Goal: Use online tool/utility: Utilize a website feature to perform a specific function

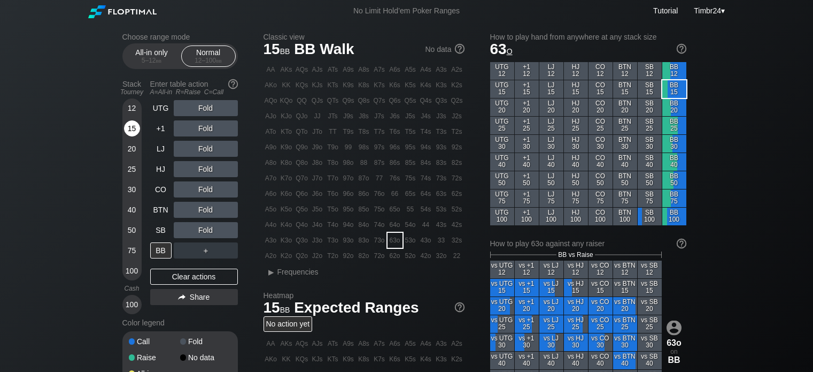
scroll to position [29, 0]
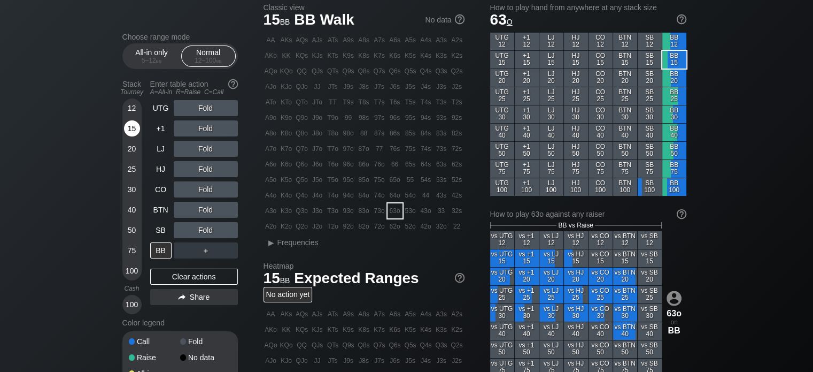
click at [129, 123] on div "15" at bounding box center [132, 128] width 16 height 16
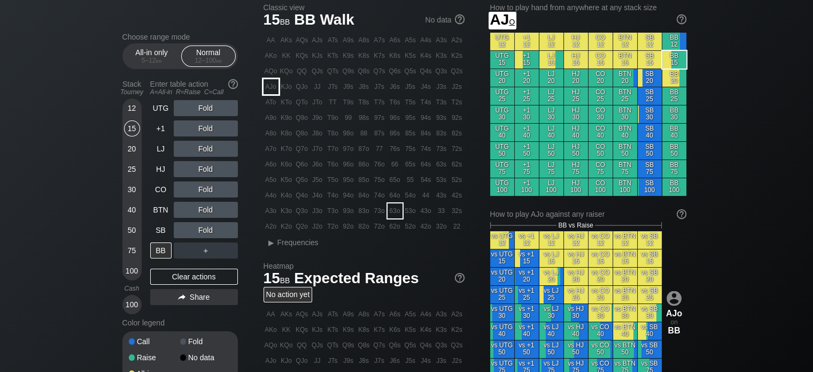
click at [269, 84] on div "AJo" at bounding box center [271, 86] width 15 height 15
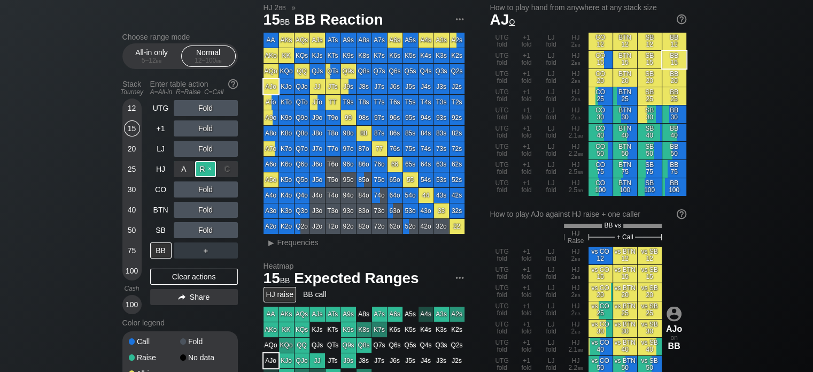
click at [206, 168] on div "R ✕" at bounding box center [205, 169] width 21 height 16
click at [187, 186] on div "A ✕" at bounding box center [184, 189] width 21 height 16
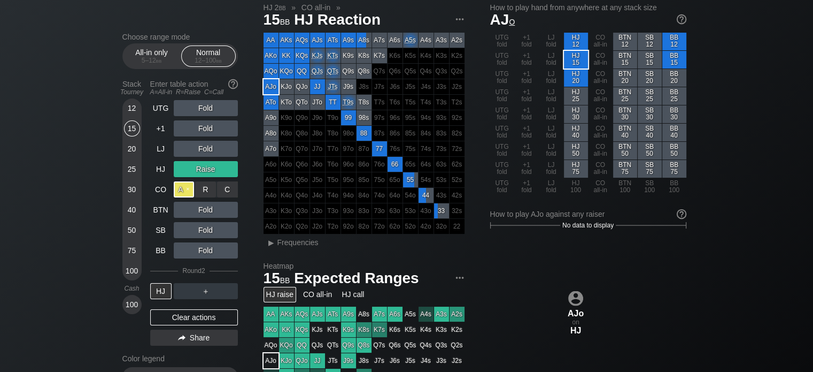
click at [186, 190] on div "A ✕" at bounding box center [184, 189] width 21 height 16
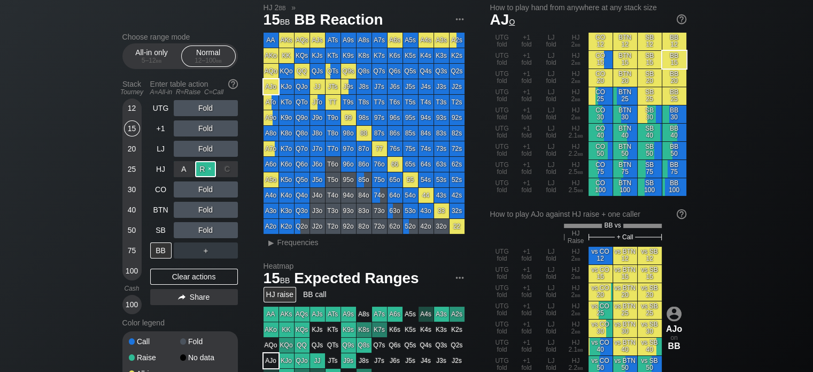
click at [202, 173] on div "R ✕" at bounding box center [205, 169] width 21 height 16
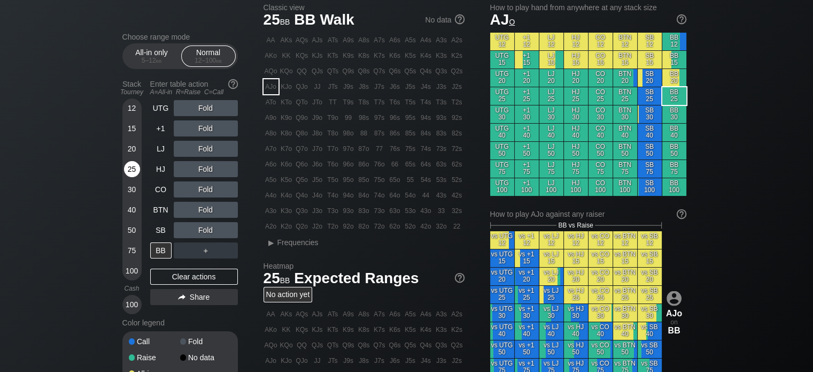
click at [133, 172] on div "25" at bounding box center [132, 169] width 16 height 16
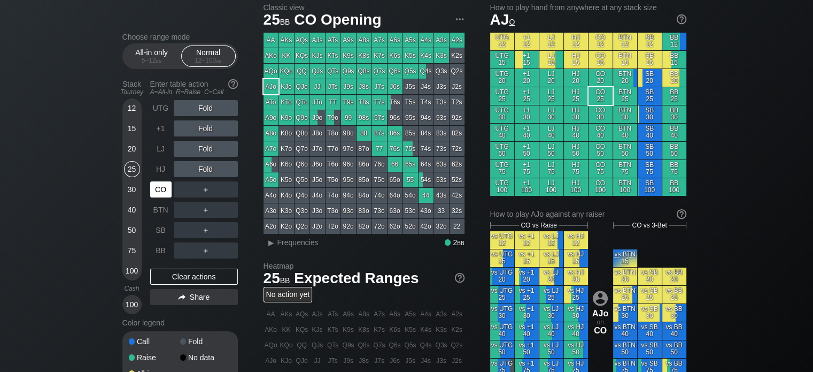
click at [155, 192] on div "CO" at bounding box center [160, 189] width 21 height 16
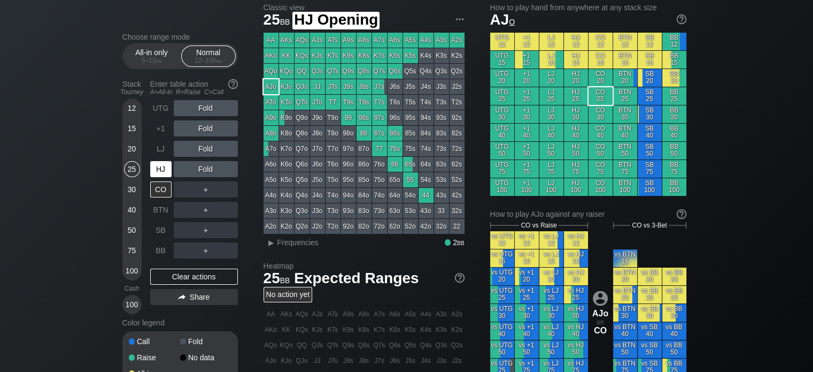
click at [159, 164] on div "HJ" at bounding box center [160, 169] width 21 height 16
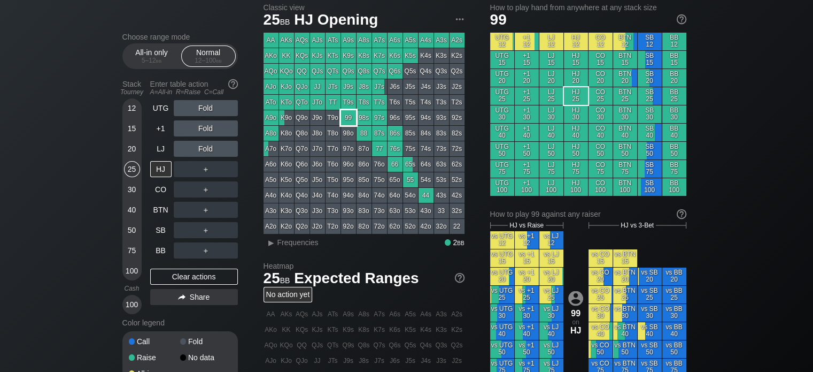
click at [351, 118] on div "99" at bounding box center [348, 117] width 15 height 15
click at [126, 196] on div "30" at bounding box center [132, 189] width 16 height 16
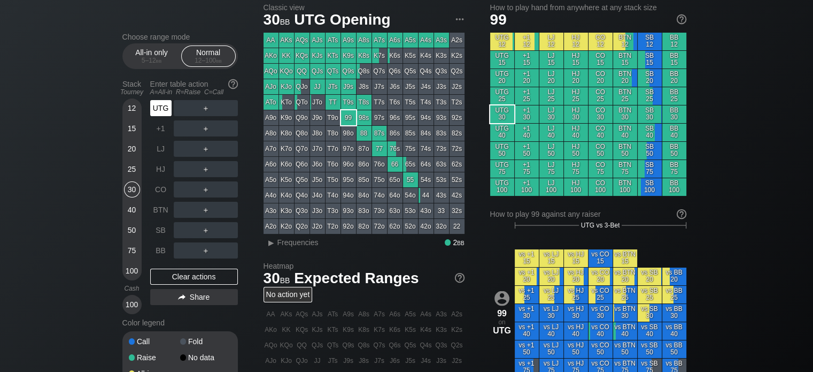
click at [156, 107] on div "UTG" at bounding box center [160, 108] width 21 height 16
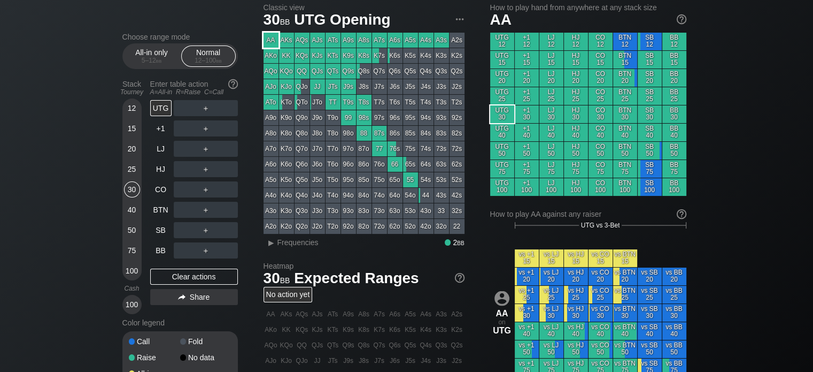
click at [272, 43] on div "AA" at bounding box center [271, 40] width 15 height 15
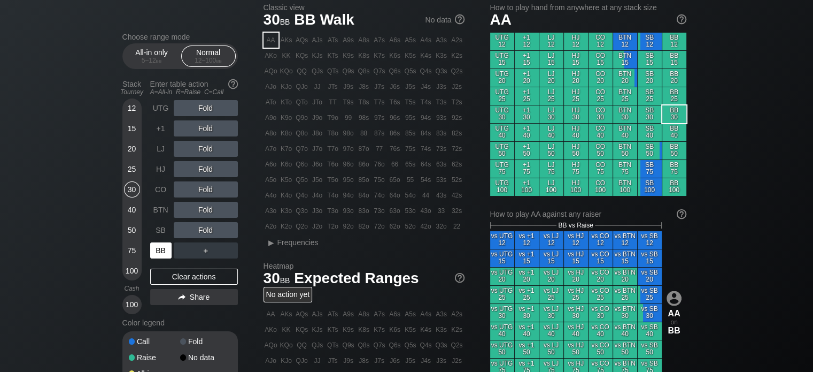
click at [163, 252] on div "BB" at bounding box center [160, 250] width 21 height 16
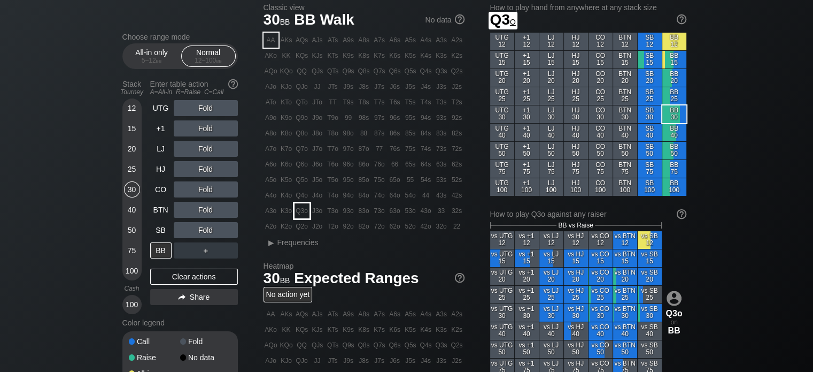
click at [300, 208] on div "Q3o" at bounding box center [302, 210] width 15 height 15
click at [200, 112] on div "R ✕" at bounding box center [205, 108] width 21 height 16
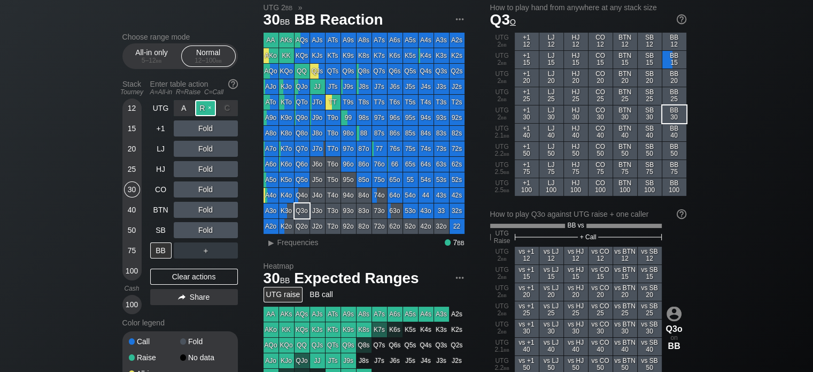
click at [202, 104] on div "R ✕" at bounding box center [205, 108] width 21 height 16
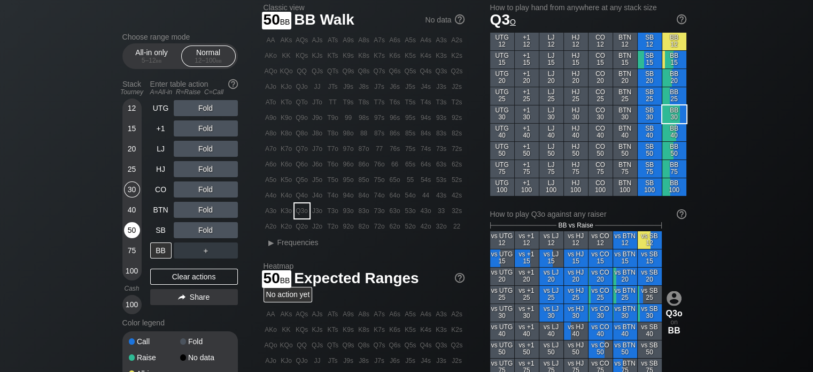
click at [128, 222] on div "50" at bounding box center [132, 230] width 16 height 16
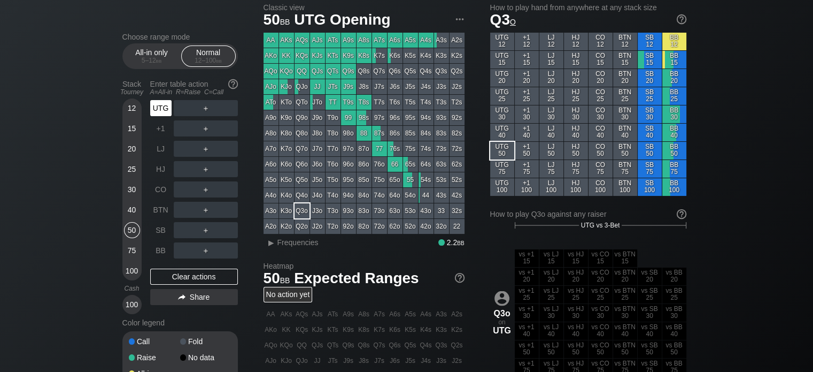
click at [159, 103] on div "UTG" at bounding box center [160, 108] width 21 height 16
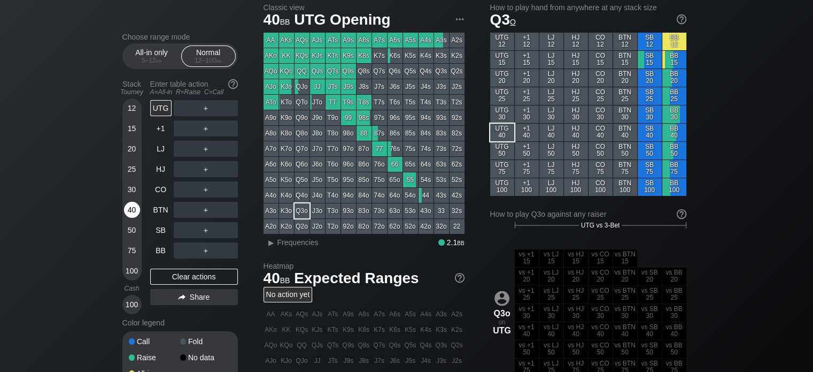
click at [130, 204] on div "40" at bounding box center [132, 210] width 16 height 16
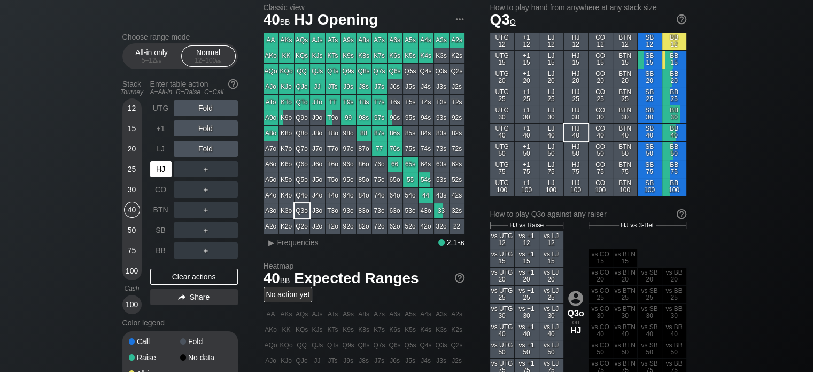
click at [156, 166] on div "HJ" at bounding box center [160, 169] width 21 height 16
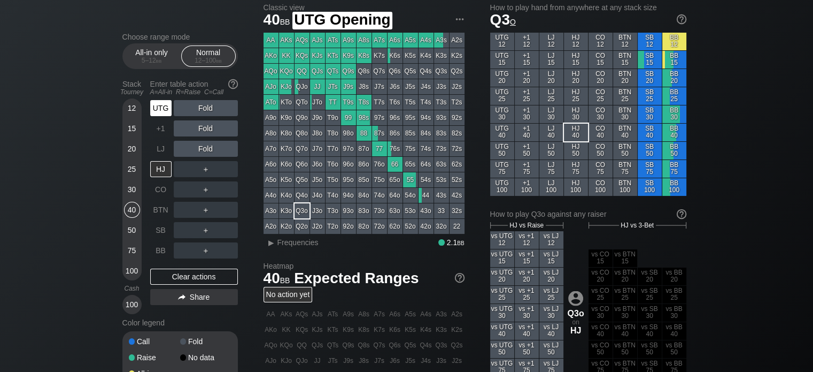
click at [151, 106] on div "UTG" at bounding box center [160, 108] width 21 height 16
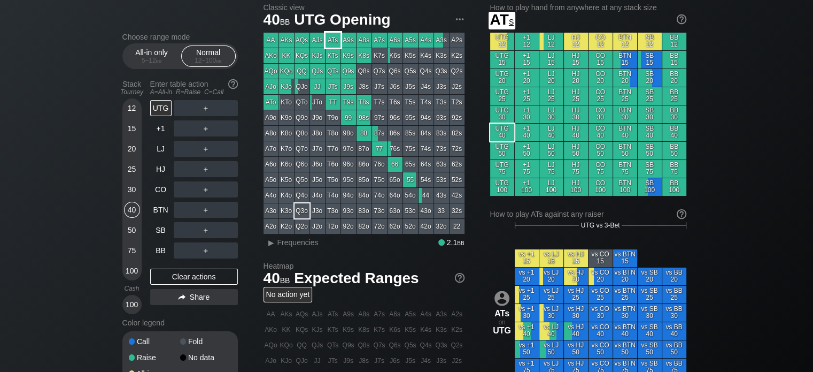
click at [326, 39] on div "ATs" at bounding box center [333, 40] width 15 height 15
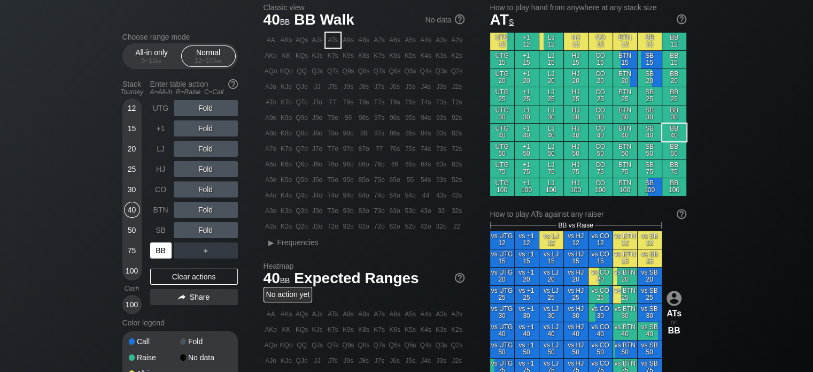
click at [156, 245] on div "BB" at bounding box center [160, 250] width 21 height 16
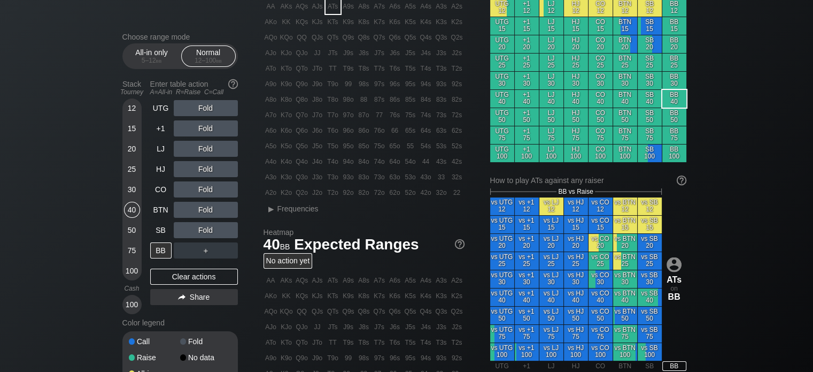
scroll to position [62, 0]
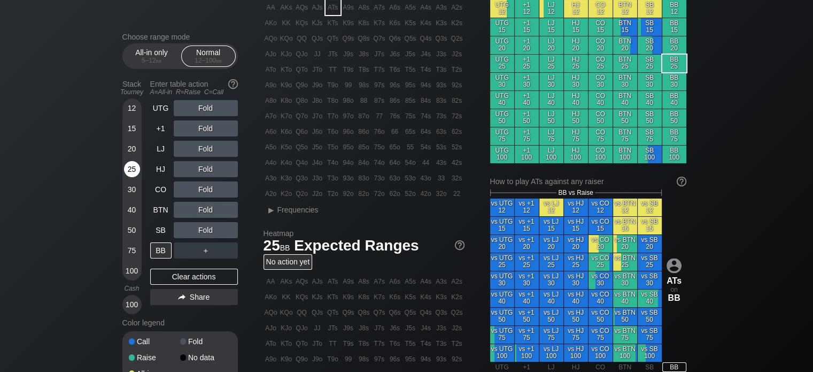
click at [134, 175] on div "25" at bounding box center [132, 169] width 16 height 16
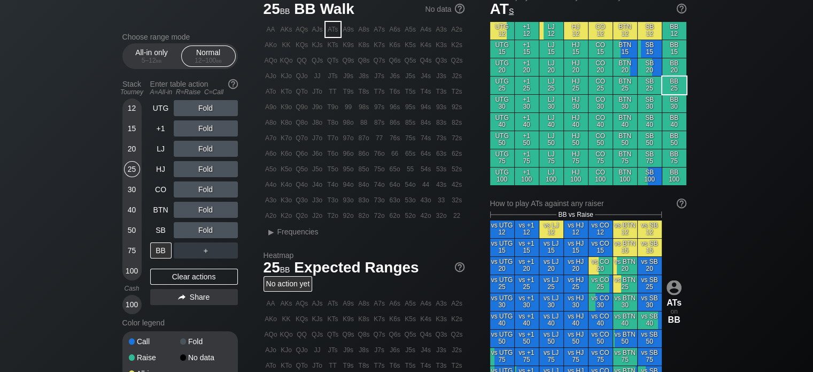
scroll to position [37, 0]
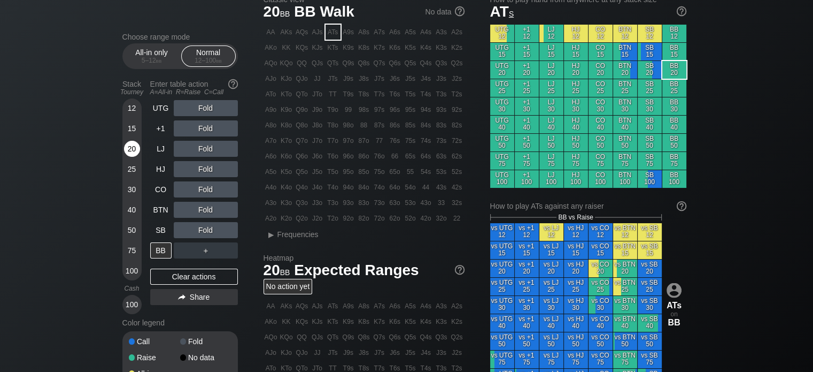
click at [131, 144] on div "20" at bounding box center [132, 149] width 16 height 16
click at [122, 227] on div "12 15 20 25 30 40 50 75 100" at bounding box center [131, 189] width 19 height 182
click at [126, 228] on div "50" at bounding box center [132, 230] width 16 height 16
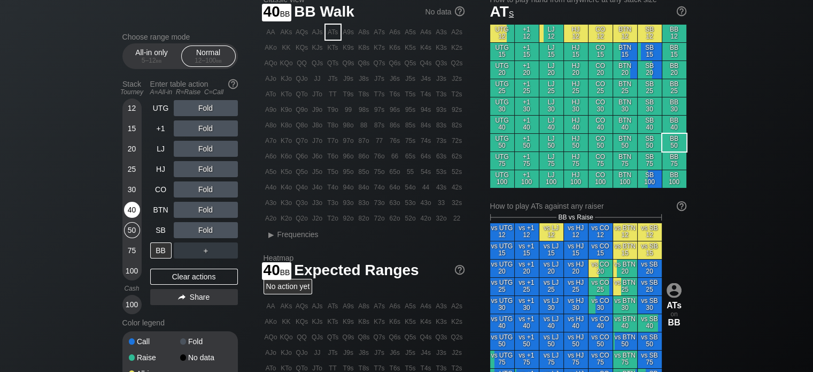
click at [137, 206] on div "40" at bounding box center [132, 210] width 16 height 16
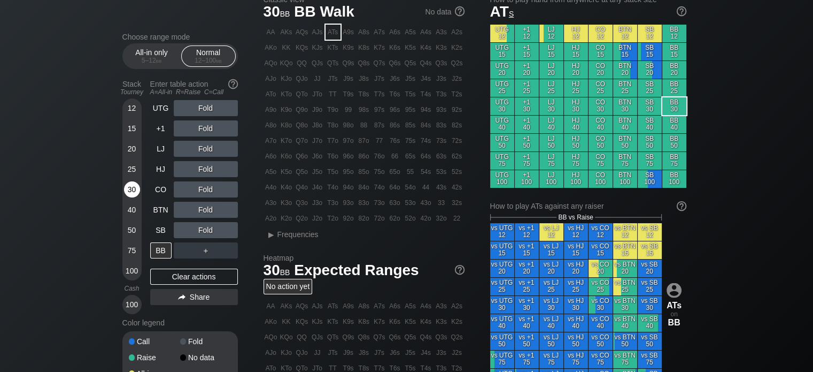
click at [128, 192] on div "30" at bounding box center [132, 189] width 16 height 16
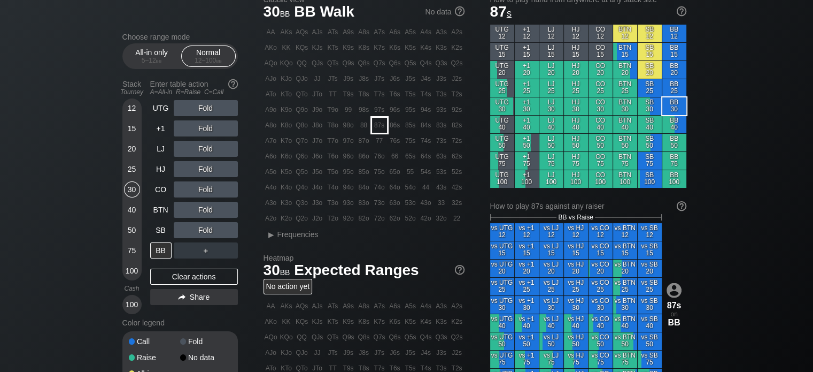
click at [376, 120] on div "87s" at bounding box center [379, 125] width 15 height 15
click at [199, 107] on div "R ✕" at bounding box center [205, 108] width 21 height 16
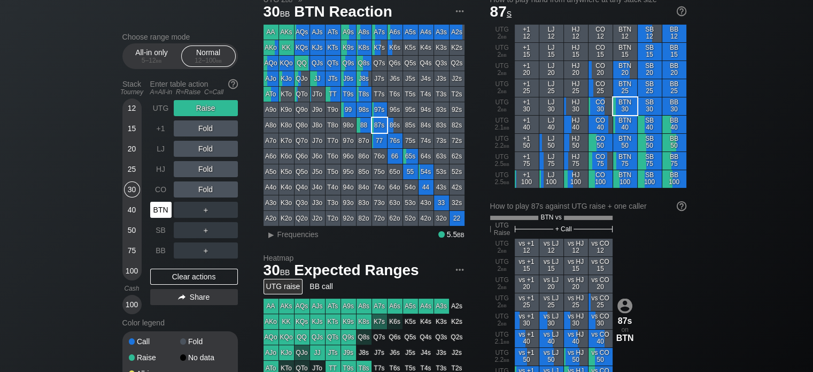
click at [165, 207] on div "BTN" at bounding box center [160, 210] width 21 height 16
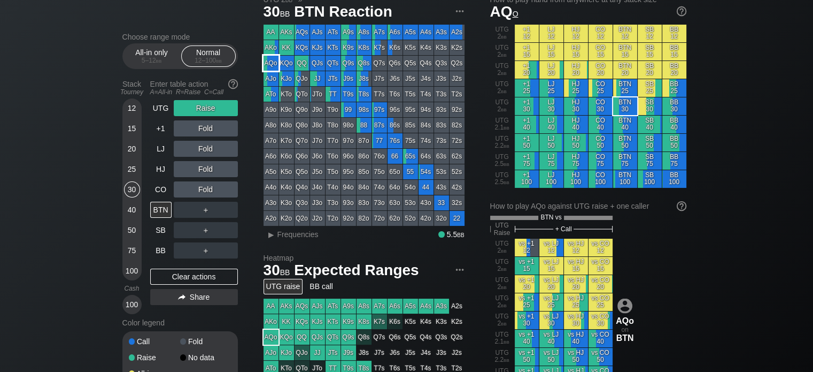
click at [265, 66] on div "AQo" at bounding box center [271, 63] width 15 height 15
click at [210, 111] on div "R ✕" at bounding box center [205, 108] width 21 height 16
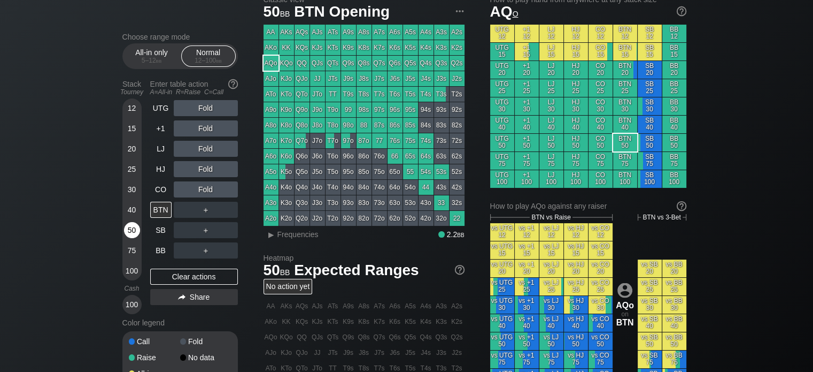
click at [128, 229] on div "50" at bounding box center [132, 230] width 16 height 16
click at [129, 252] on div "75" at bounding box center [132, 250] width 16 height 16
click at [133, 223] on div "50" at bounding box center [132, 230] width 16 height 16
click at [128, 245] on div "75" at bounding box center [132, 250] width 16 height 16
click at [126, 229] on div "50" at bounding box center [132, 230] width 16 height 16
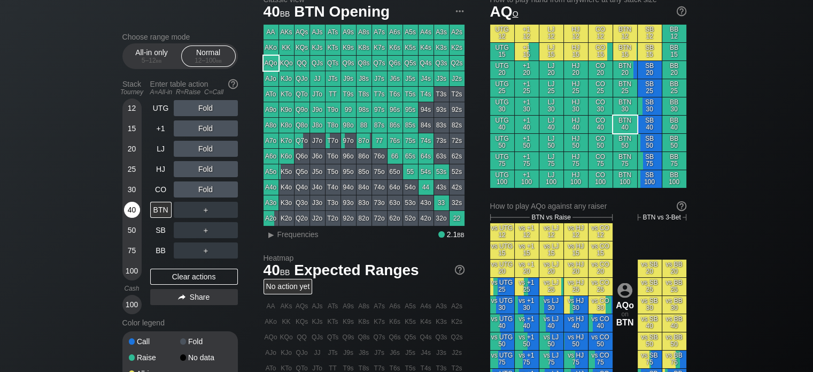
click at [133, 213] on div "40" at bounding box center [132, 210] width 16 height 16
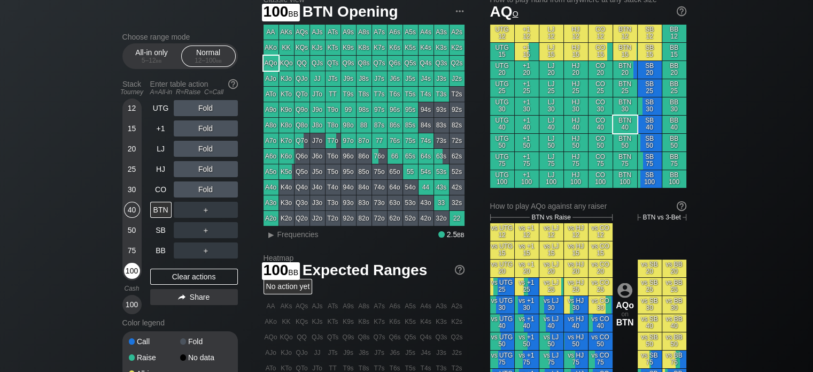
click at [130, 267] on div "100" at bounding box center [132, 271] width 16 height 16
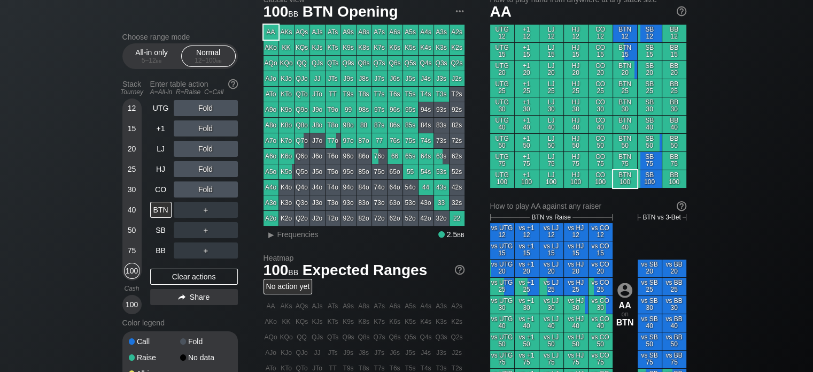
drag, startPoint x: 274, startPoint y: 34, endPoint x: 55, endPoint y: 75, distance: 223.1
click at [55, 75] on div "Choose range mode All-in only 5 – 12 bb Normal 12 – 100 bb Stack Tourney Enter …" at bounding box center [406, 325] width 813 height 683
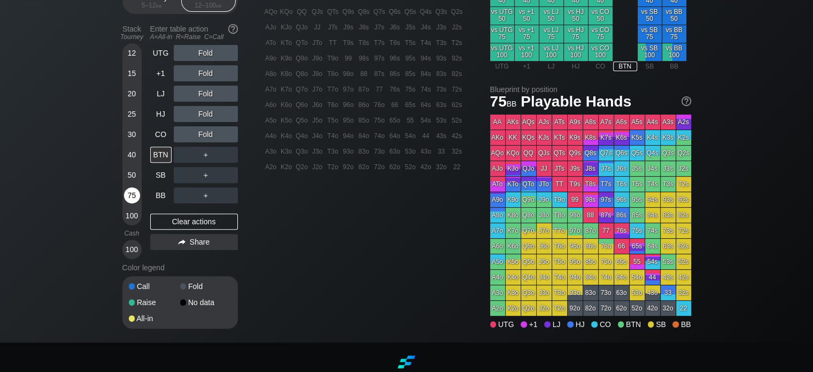
click at [127, 196] on div "75" at bounding box center [132, 195] width 16 height 16
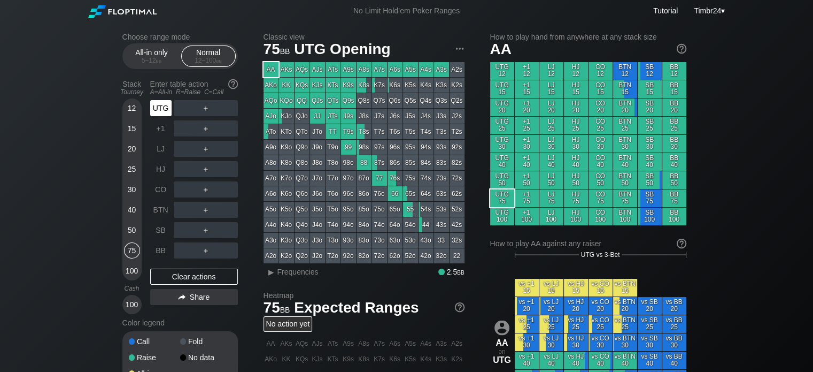
click at [168, 115] on div "UTG" at bounding box center [160, 108] width 21 height 16
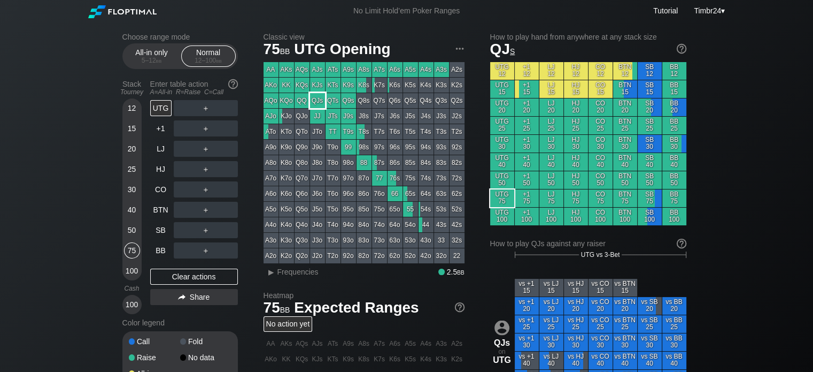
click at [314, 98] on div "QJs" at bounding box center [317, 100] width 15 height 15
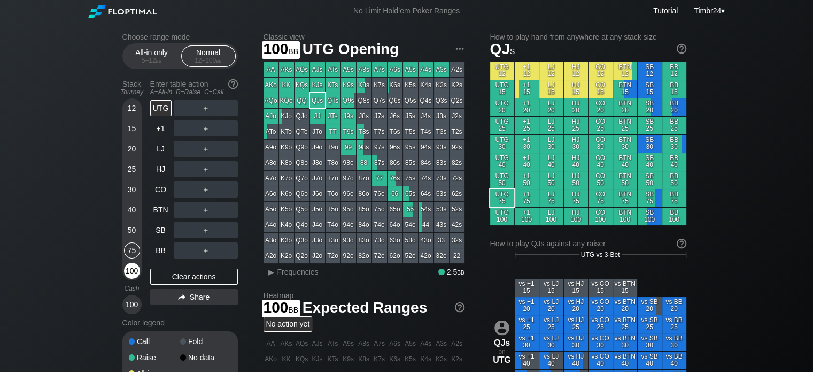
click at [127, 265] on div "100" at bounding box center [132, 271] width 16 height 16
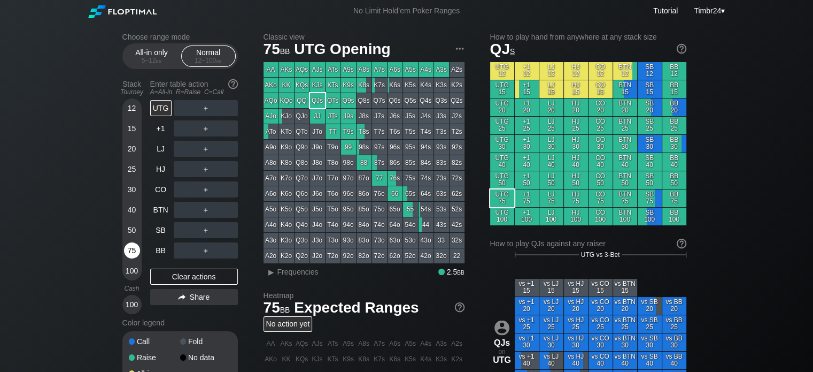
click at [131, 248] on div "75" at bounding box center [132, 250] width 16 height 16
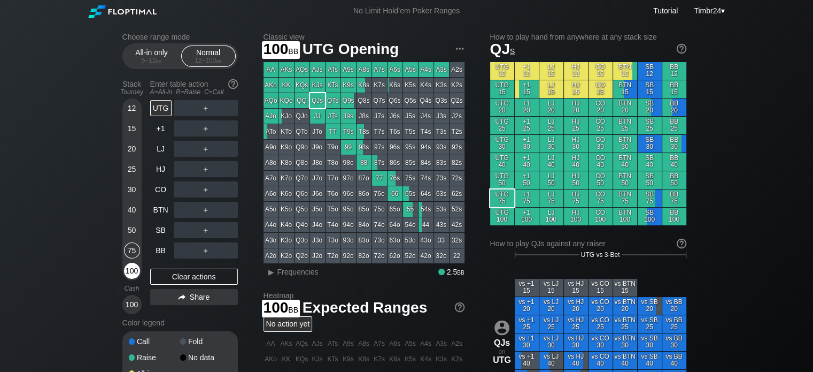
click at [135, 273] on div "100" at bounding box center [132, 271] width 16 height 16
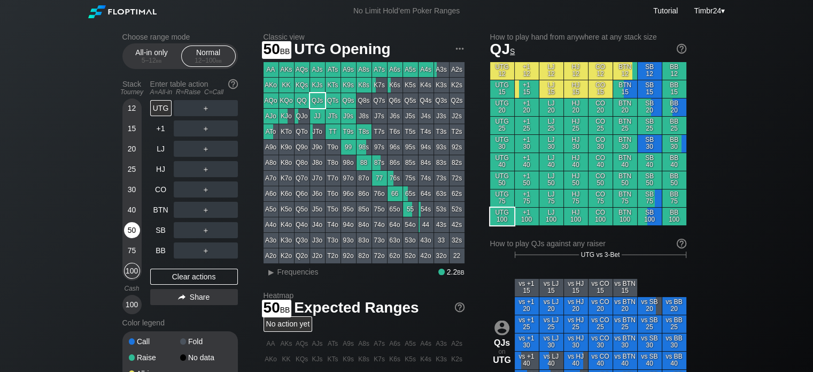
click at [128, 228] on div "50" at bounding box center [132, 230] width 16 height 16
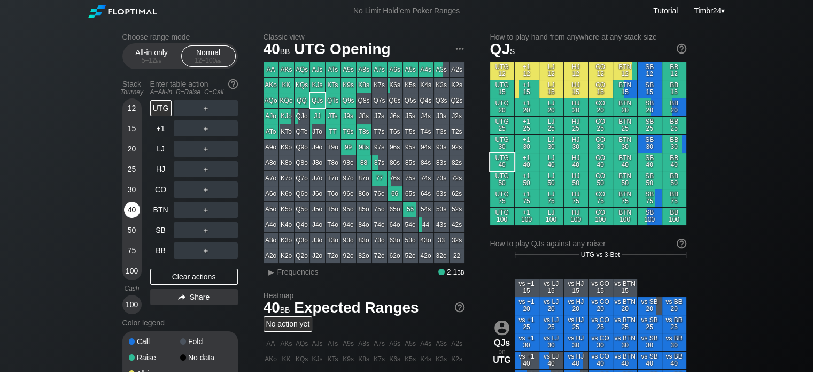
click at [135, 205] on div "40" at bounding box center [132, 210] width 16 height 16
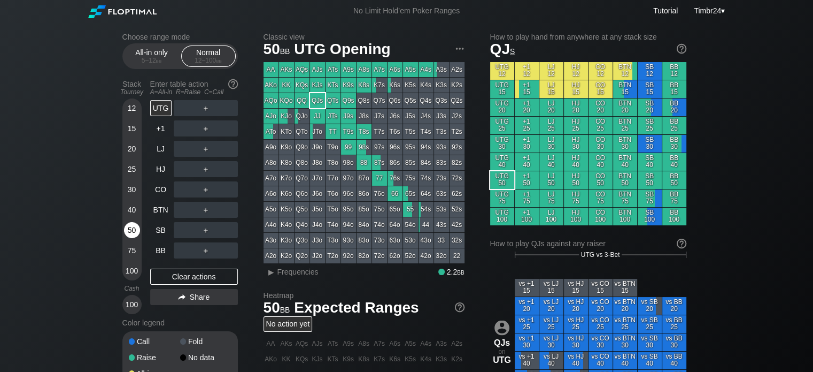
click at [136, 227] on div "50" at bounding box center [132, 230] width 16 height 16
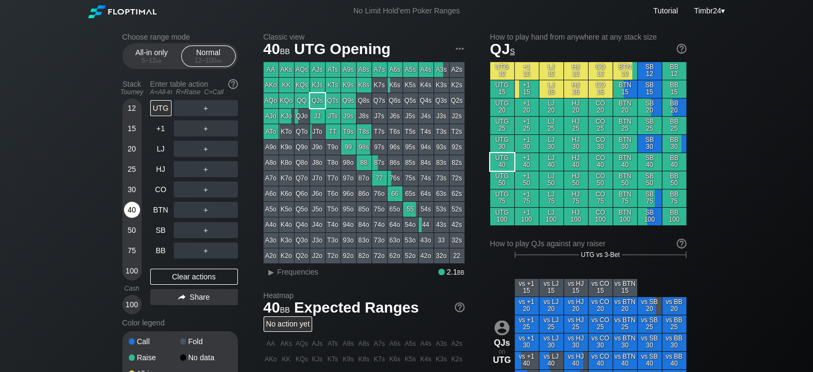
click at [126, 207] on div "40" at bounding box center [132, 210] width 16 height 16
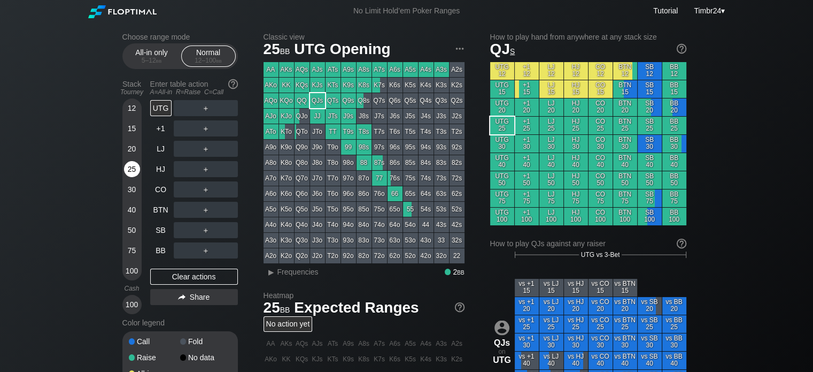
click at [132, 173] on div "25" at bounding box center [132, 169] width 16 height 16
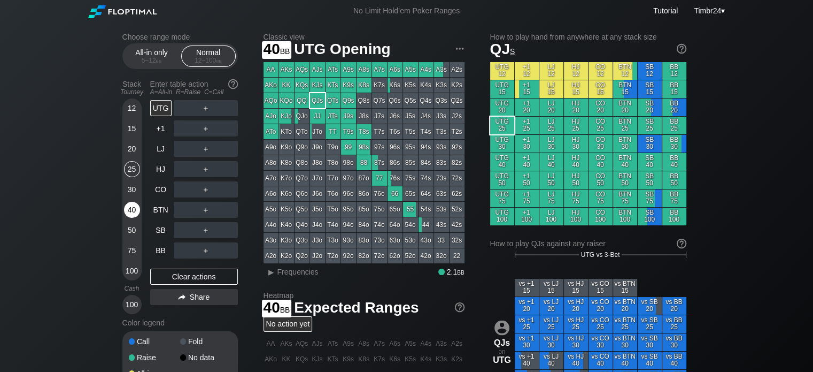
click at [130, 205] on div "40" at bounding box center [132, 210] width 16 height 16
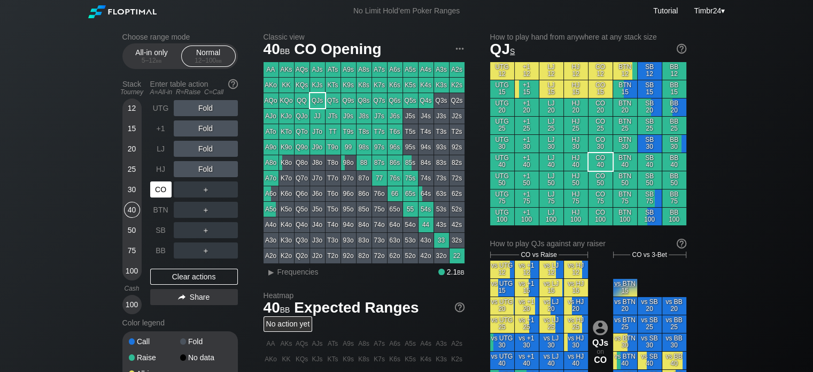
click at [155, 197] on div "CO" at bounding box center [160, 189] width 21 height 16
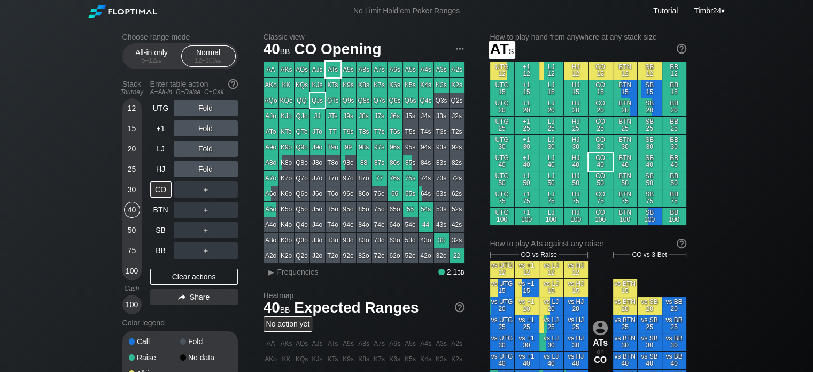
click at [349, 69] on div "A9s" at bounding box center [348, 69] width 15 height 15
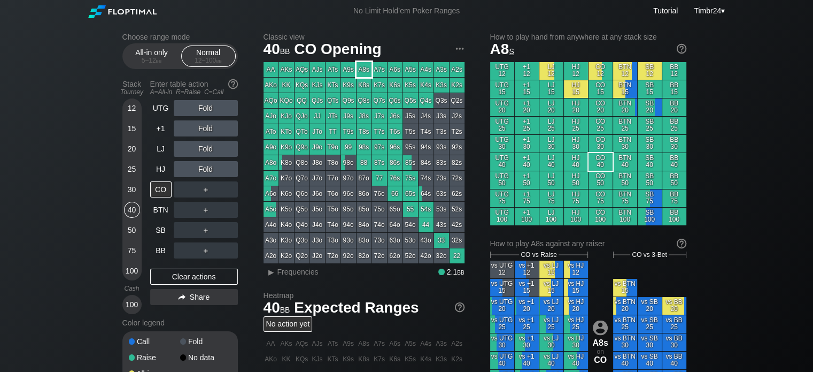
click at [364, 70] on div "A8s" at bounding box center [364, 69] width 15 height 15
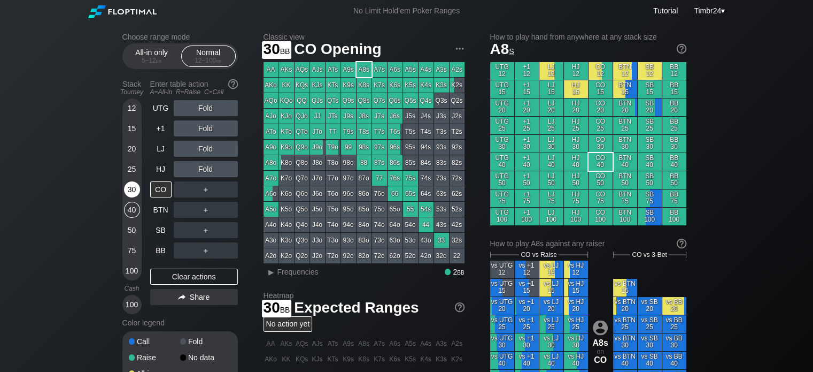
click at [128, 190] on div "30" at bounding box center [132, 189] width 16 height 16
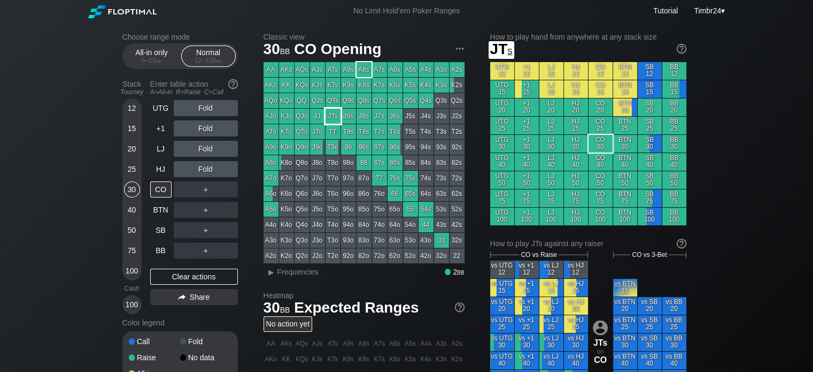
click at [332, 120] on div "JTs" at bounding box center [333, 116] width 15 height 15
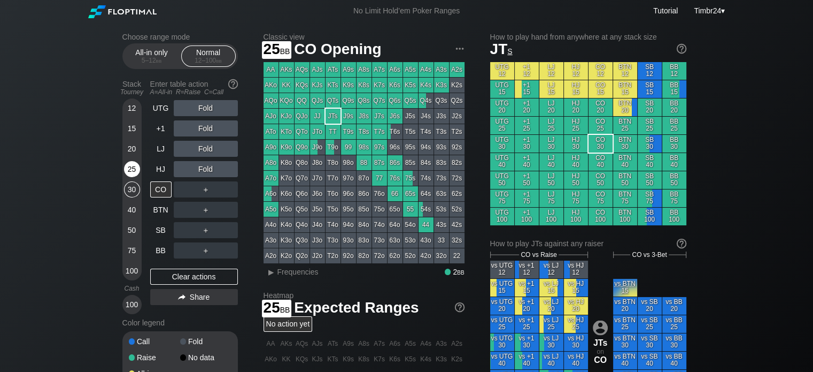
click at [139, 163] on div "25" at bounding box center [132, 171] width 16 height 20
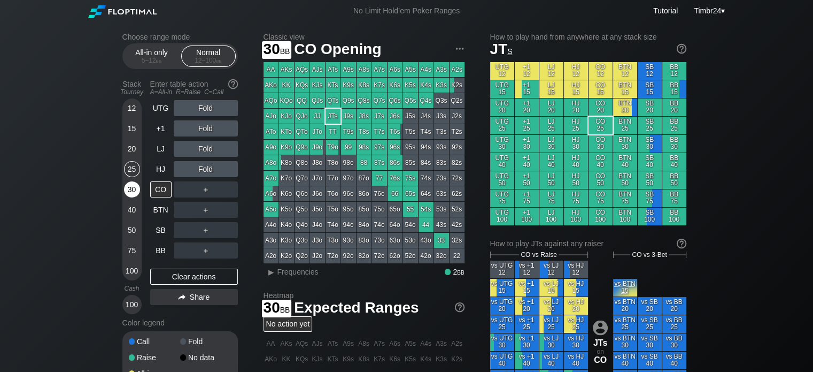
click at [136, 192] on div "30" at bounding box center [132, 189] width 16 height 16
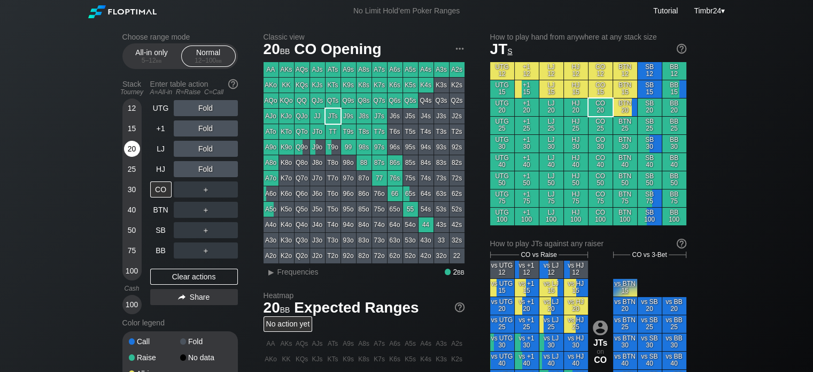
click at [130, 155] on div "20" at bounding box center [132, 149] width 16 height 16
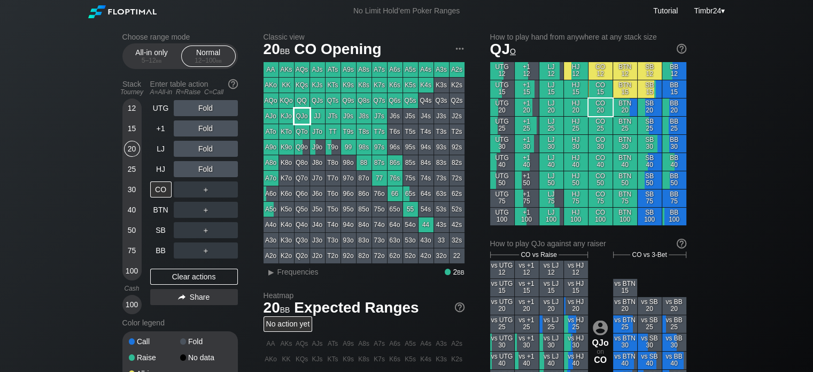
click at [305, 118] on div "QJo" at bounding box center [302, 116] width 15 height 15
